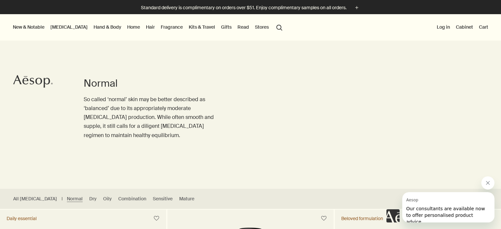
click at [64, 26] on link "[MEDICAL_DATA]" at bounding box center [69, 27] width 40 height 9
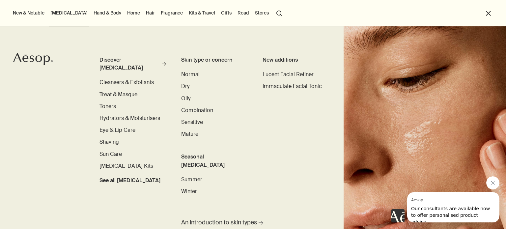
click at [120, 127] on span "Eye & Lip Care" at bounding box center [118, 130] width 36 height 7
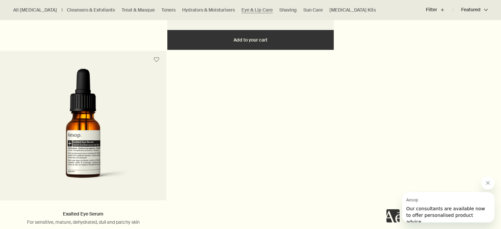
scroll to position [401, 0]
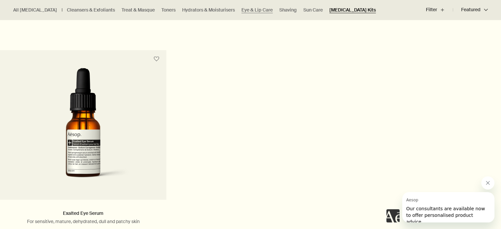
click at [331, 10] on link "[MEDICAL_DATA] Kits" at bounding box center [353, 10] width 46 height 6
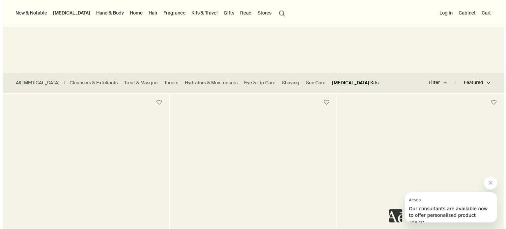
scroll to position [116, 0]
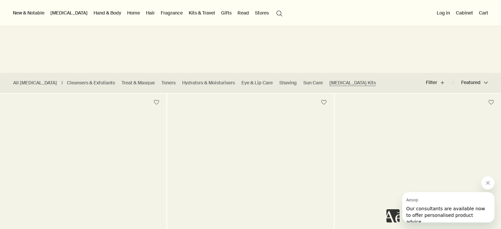
click at [188, 11] on link "Kits & Travel" at bounding box center [202, 13] width 29 height 9
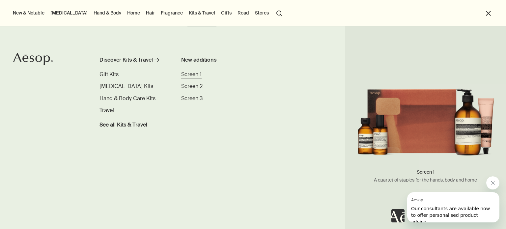
click at [191, 72] on span "Screen 1" at bounding box center [191, 74] width 20 height 7
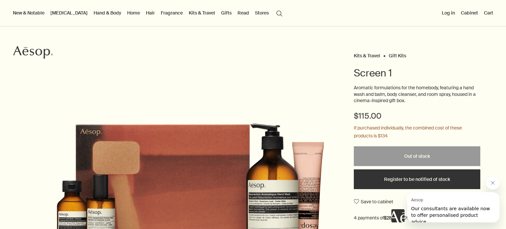
click at [69, 15] on link "[MEDICAL_DATA]" at bounding box center [69, 13] width 40 height 9
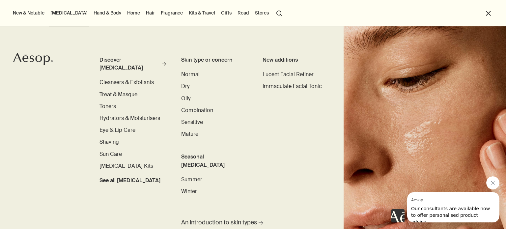
click at [45, 10] on button "New & Notable" at bounding box center [29, 13] width 34 height 9
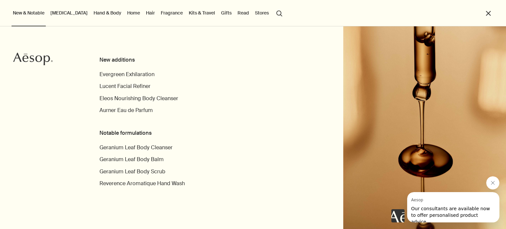
click at [61, 15] on link "[MEDICAL_DATA]" at bounding box center [69, 13] width 40 height 9
